Goal: Check status: Check status

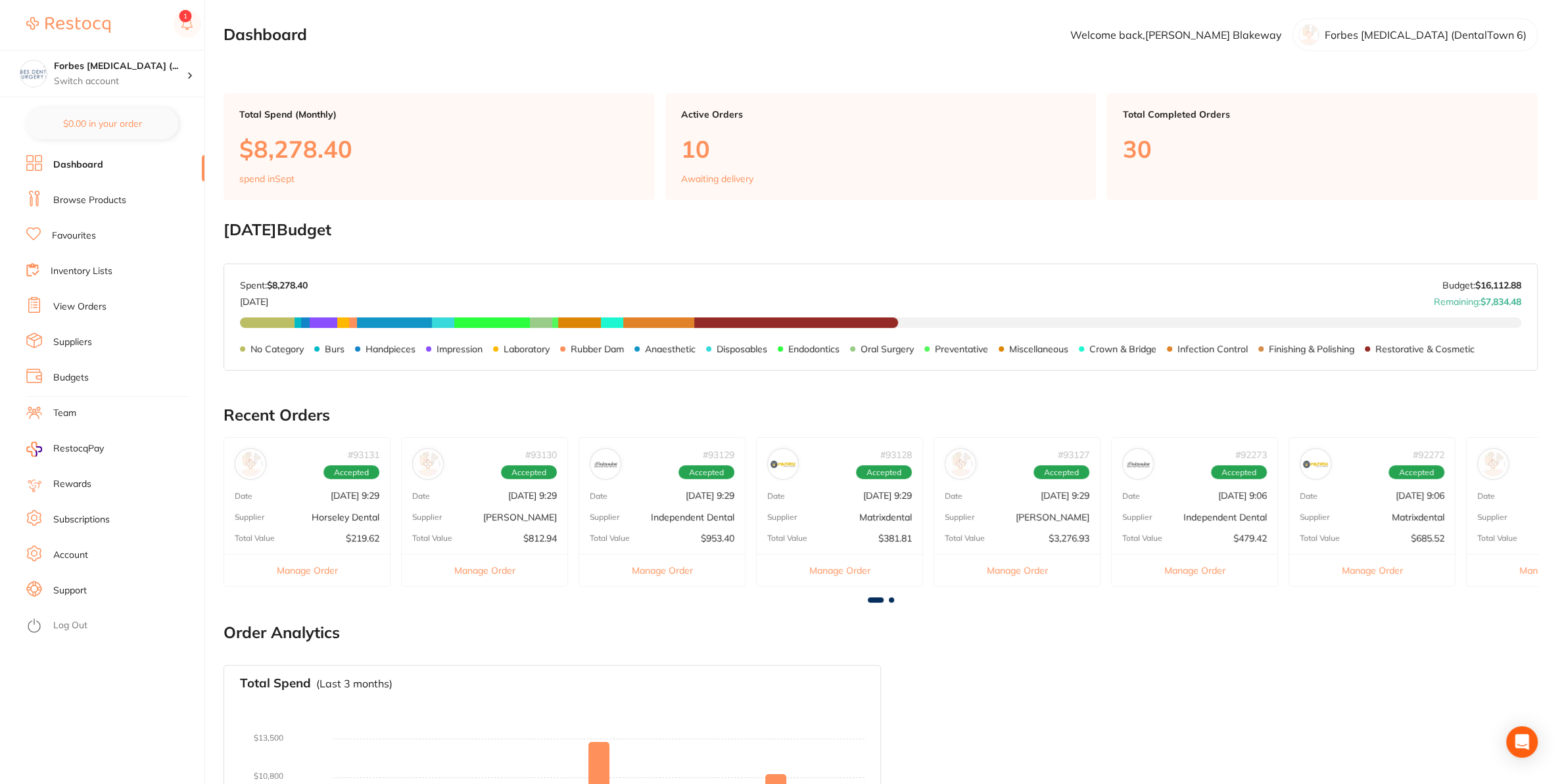
click at [65, 300] on li "View Orders" at bounding box center [115, 307] width 178 height 20
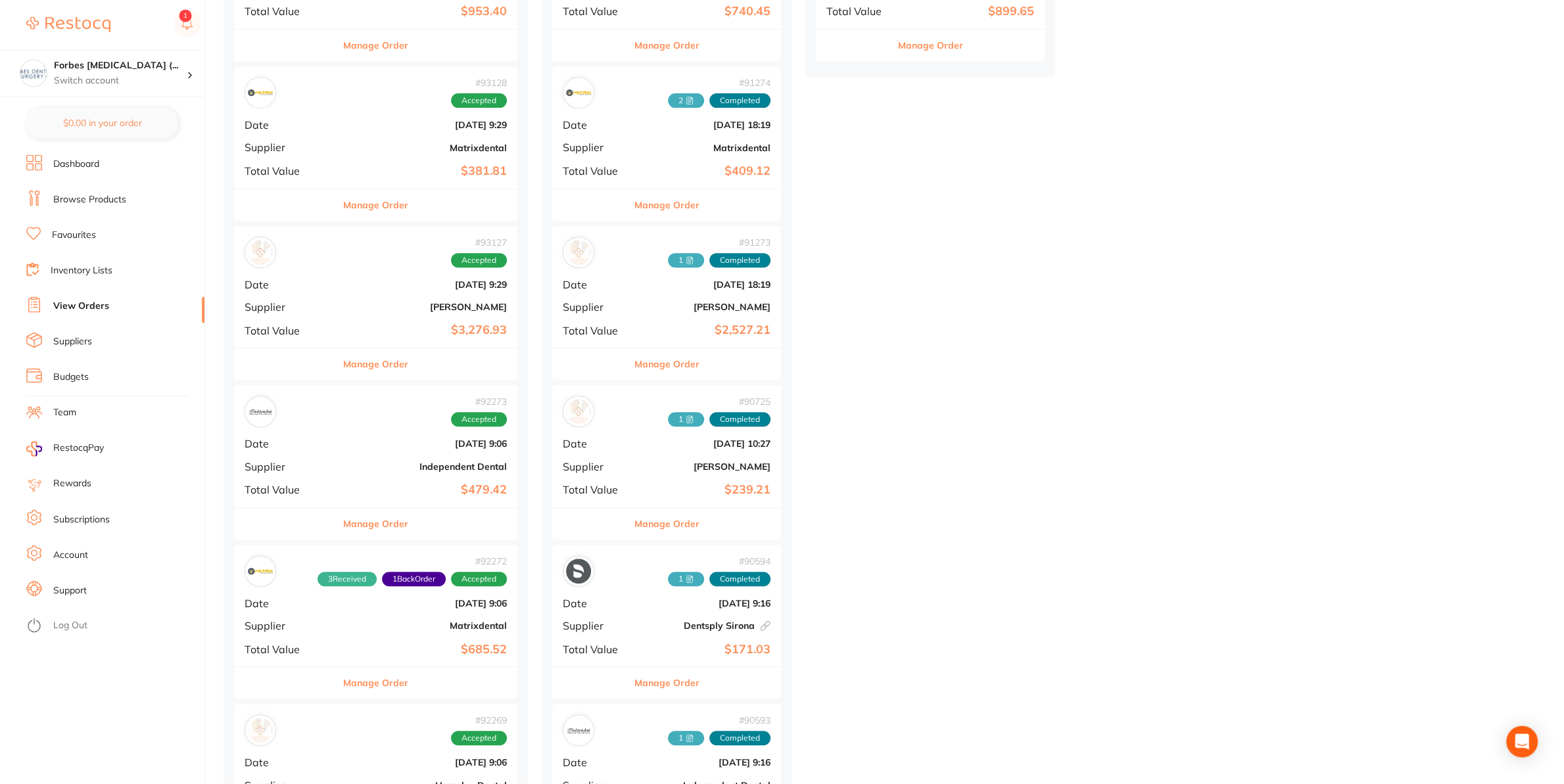
scroll to position [622, 0]
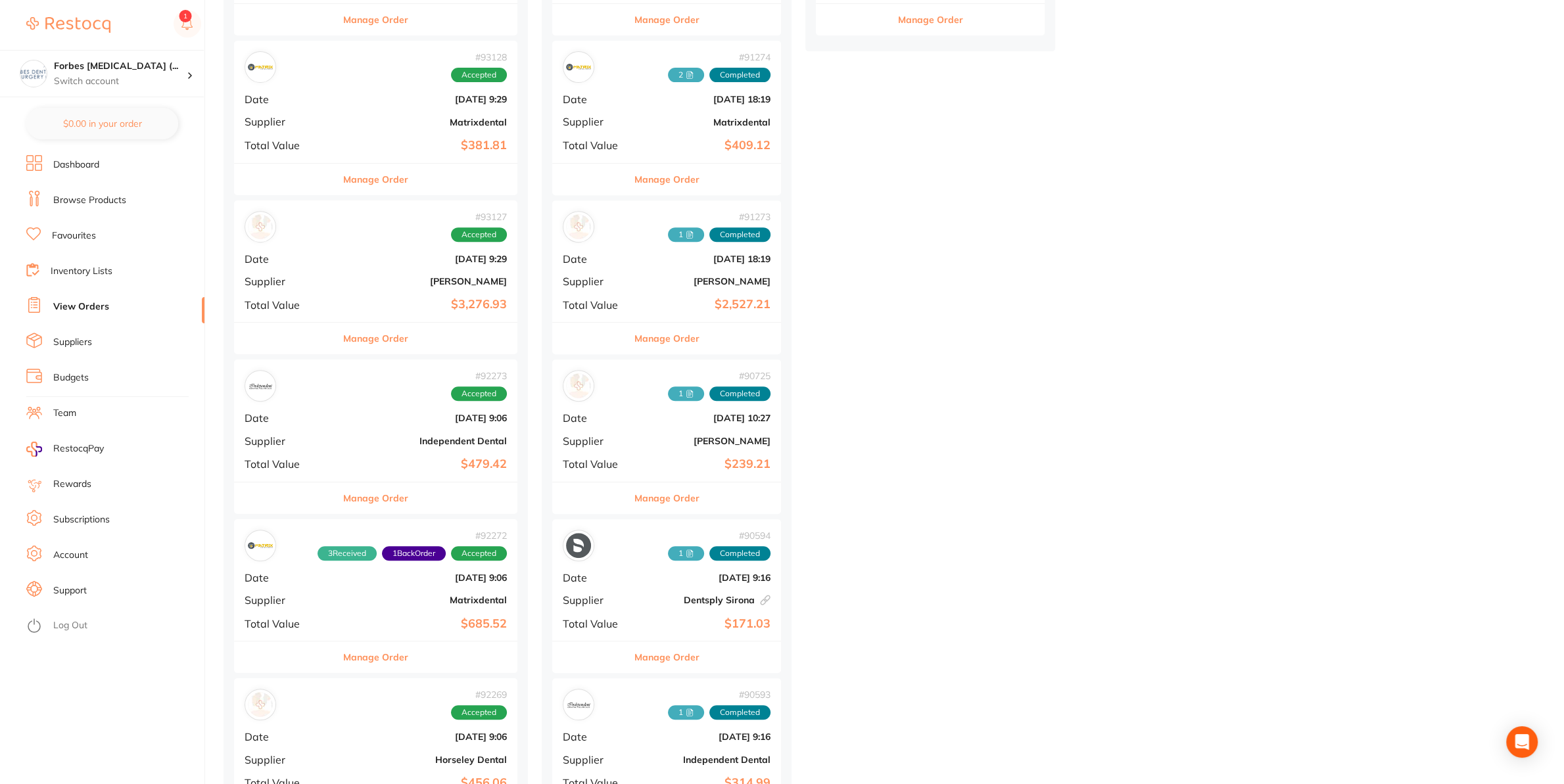
click at [365, 428] on div "# 92273 Accepted Date [DATE] 9:06 Supplier Independent Dental Total Value $479.…" at bounding box center [375, 420] width 283 height 121
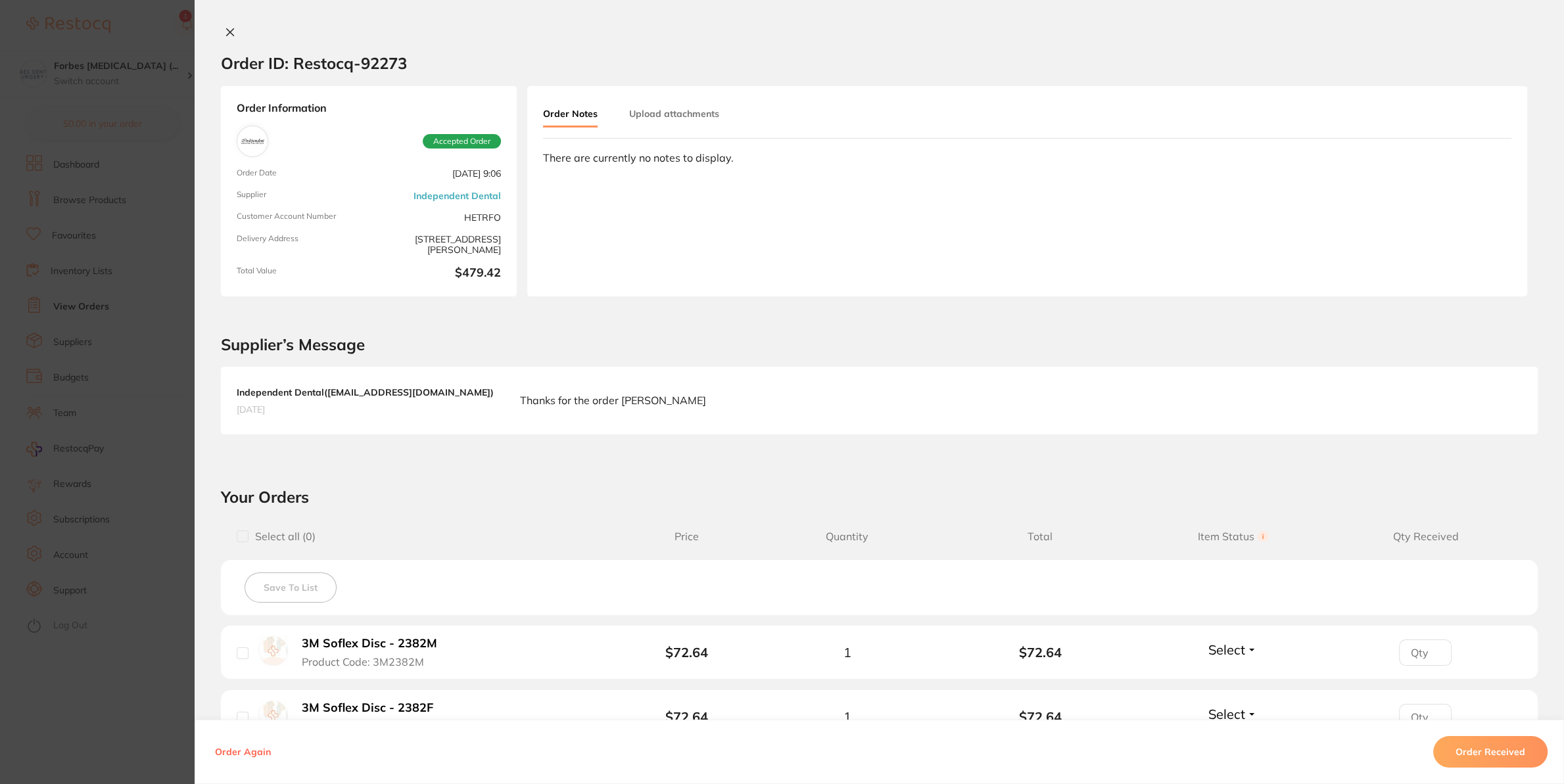
click at [675, 112] on button "Upload attachments" at bounding box center [674, 113] width 90 height 24
click at [1448, 220] on button "Upload" at bounding box center [1452, 211] width 67 height 30
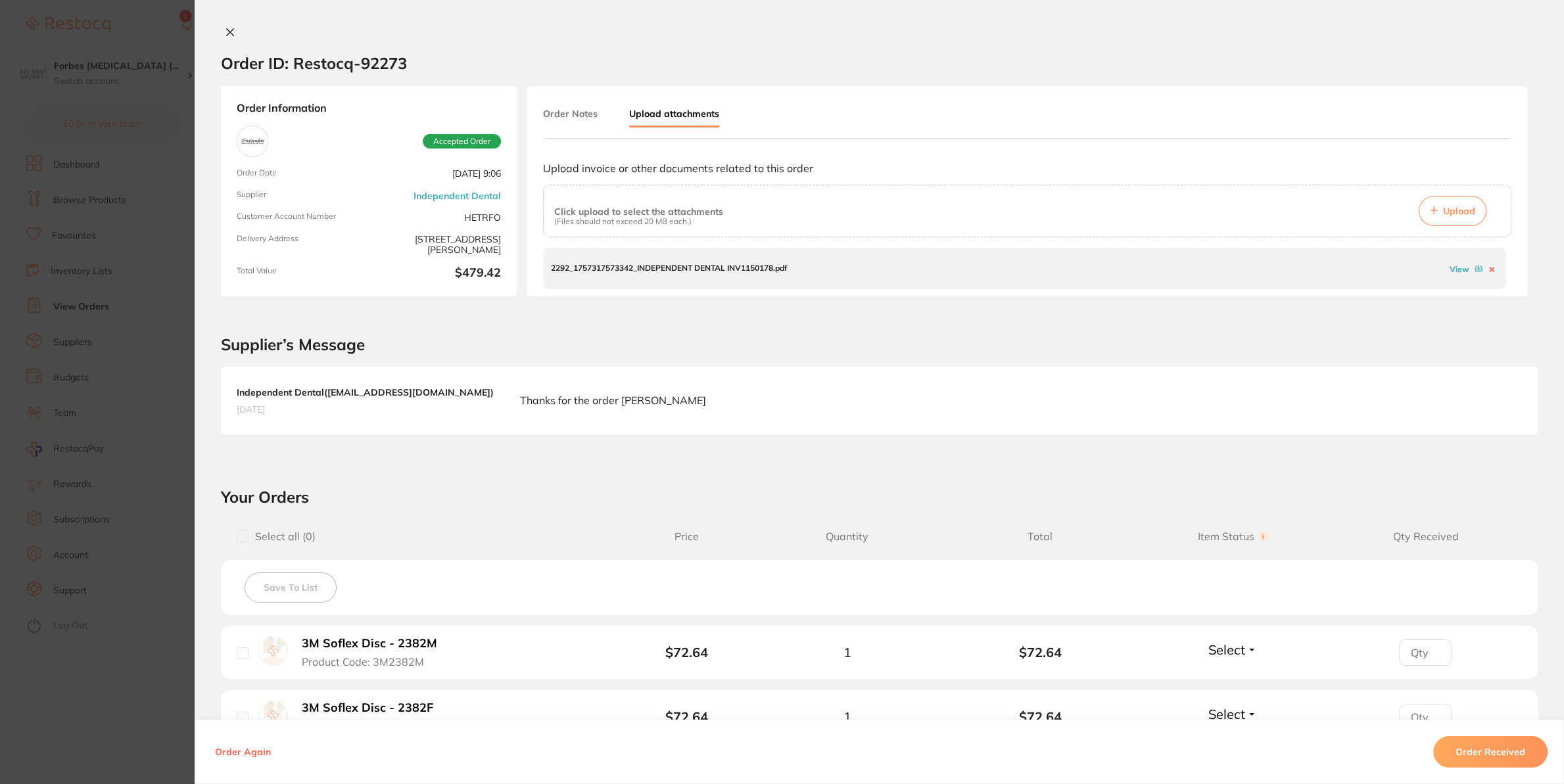
scroll to position [489, 0]
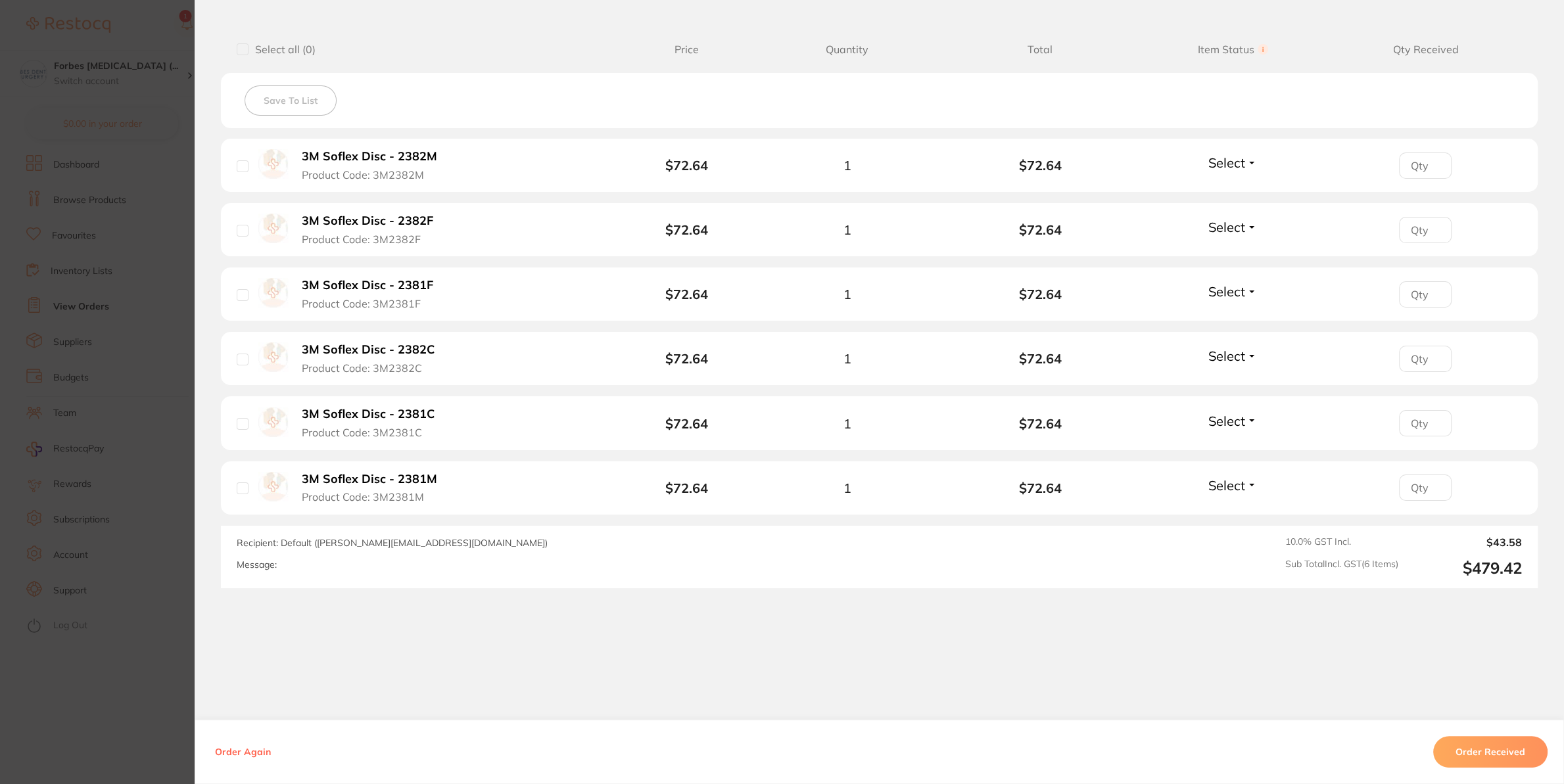
click at [1452, 746] on button "Order Received" at bounding box center [1491, 752] width 115 height 32
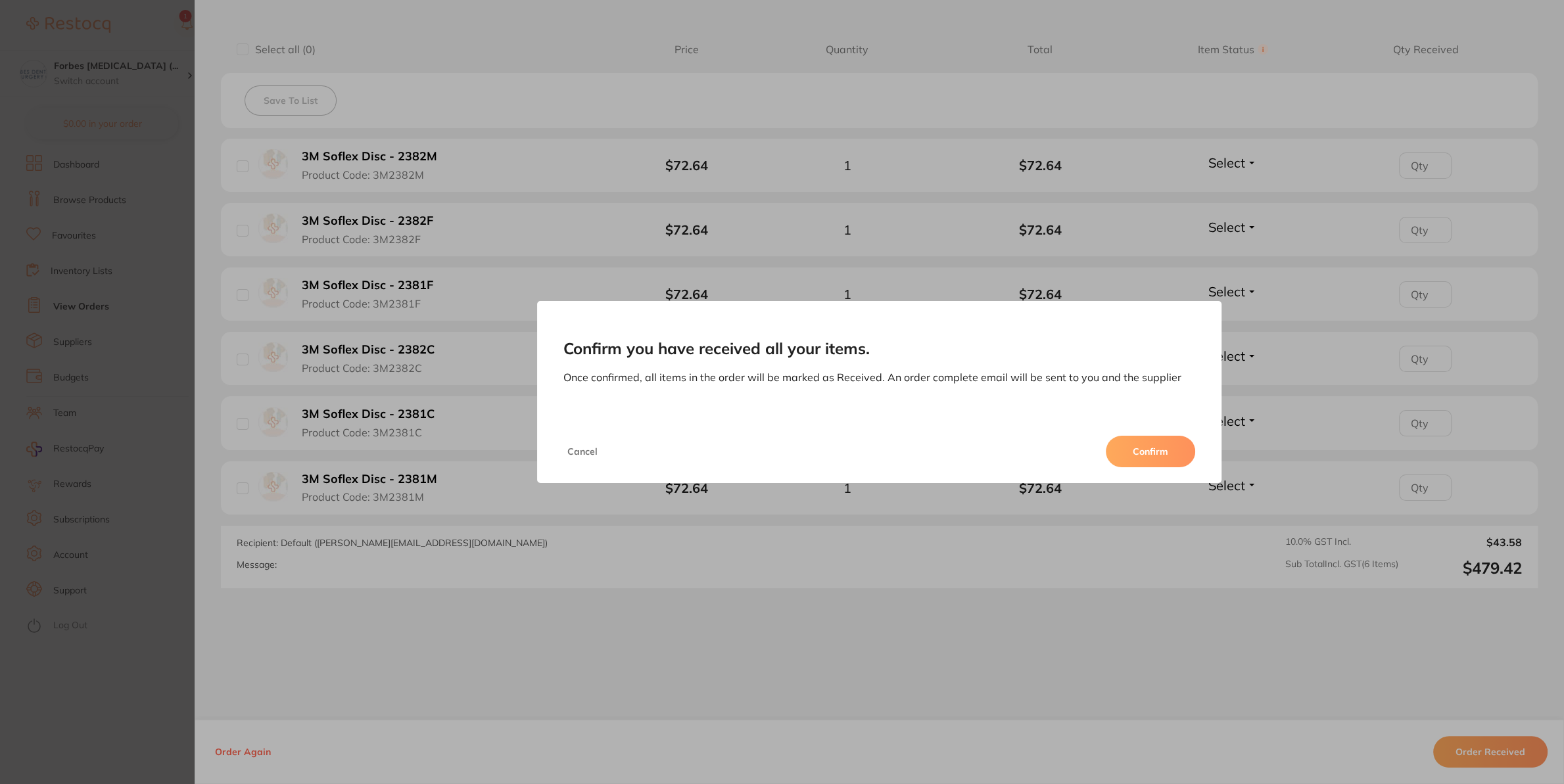
click at [1166, 450] on button "Confirm" at bounding box center [1150, 452] width 90 height 32
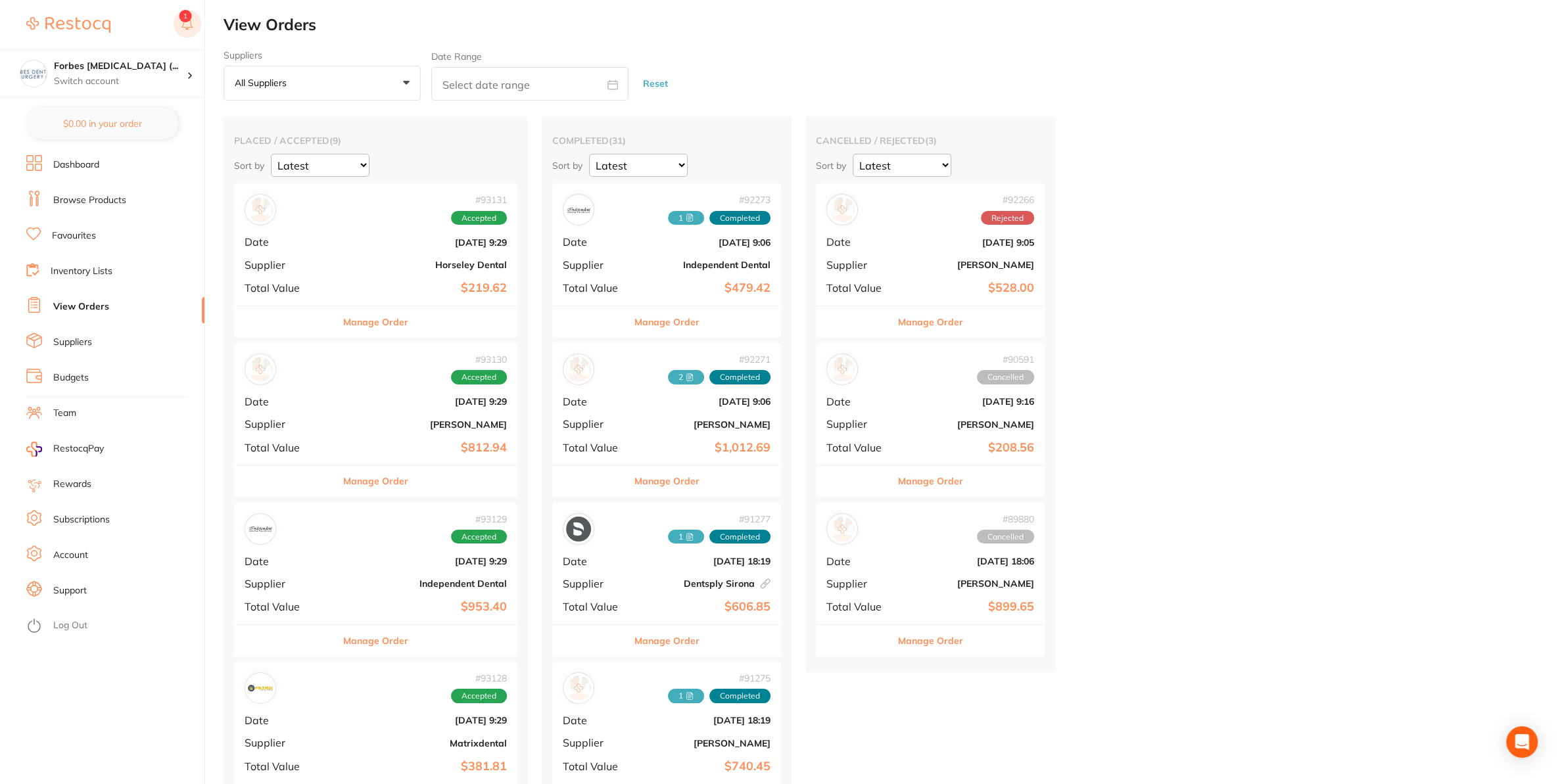
click at [189, 11] on rect at bounding box center [187, 24] width 28 height 28
